Goal: Navigation & Orientation: Understand site structure

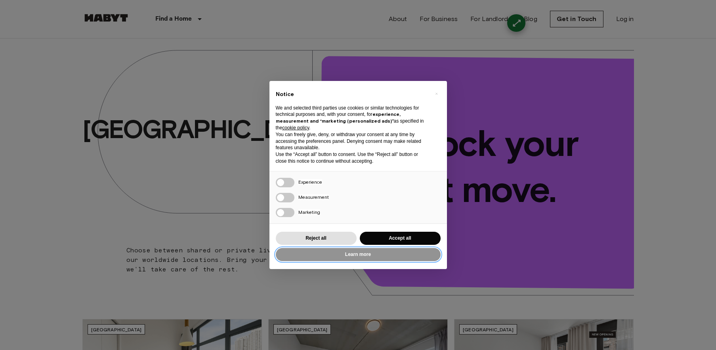
click at [370, 259] on button "Learn more" at bounding box center [358, 254] width 165 height 13
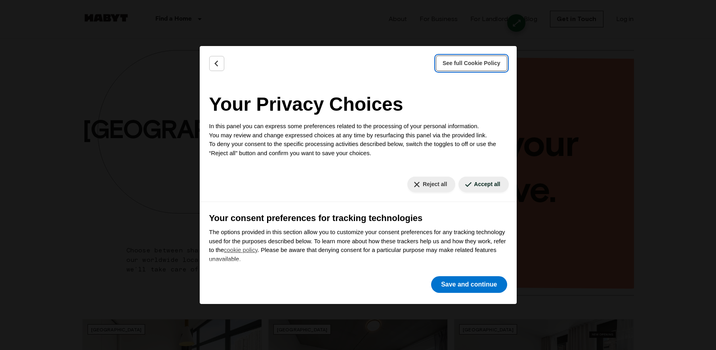
click at [476, 63] on span "See full Cookie Policy" at bounding box center [472, 63] width 58 height 8
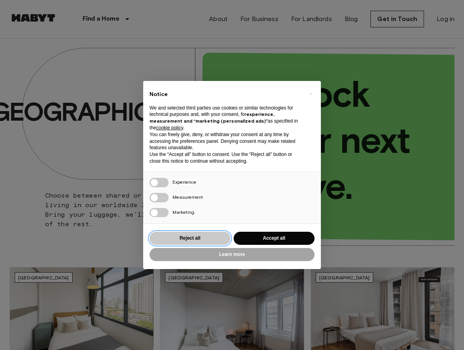
click at [193, 236] on button "Reject all" at bounding box center [189, 238] width 81 height 13
